Goal: Task Accomplishment & Management: Use online tool/utility

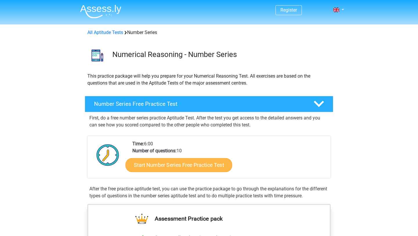
scroll to position [21, 0]
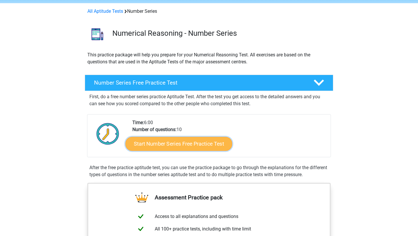
click at [171, 145] on link "Start Number Series Free Practice Test" at bounding box center [178, 143] width 107 height 14
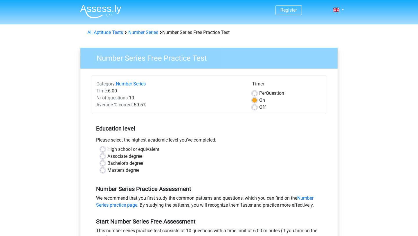
scroll to position [6, 0]
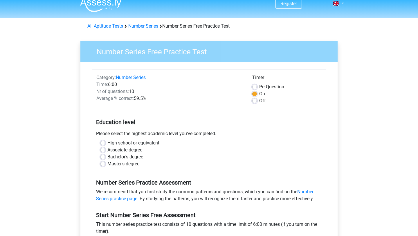
click at [127, 146] on label "High school or equivalent" at bounding box center [133, 142] width 52 height 7
click at [105, 145] on input "High school or equivalent" at bounding box center [102, 142] width 5 height 6
radio input "true"
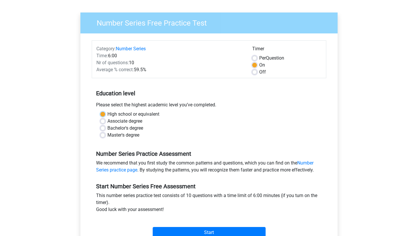
scroll to position [98, 0]
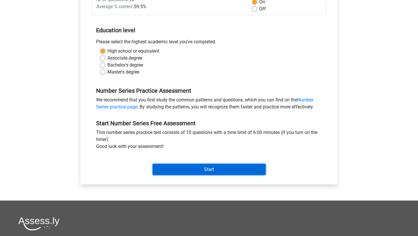
click at [176, 170] on input "Start" at bounding box center [209, 169] width 113 height 11
